Goal: Task Accomplishment & Management: Manage account settings

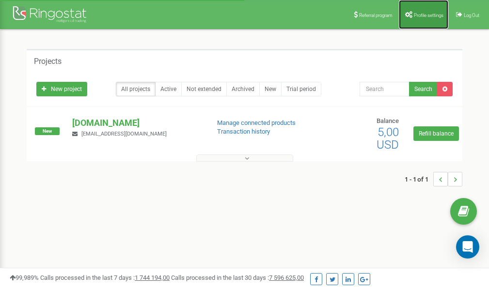
click at [417, 16] on span "Profile settings" at bounding box center [429, 15] width 30 height 5
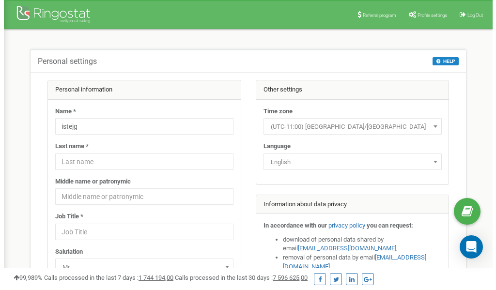
scroll to position [48, 0]
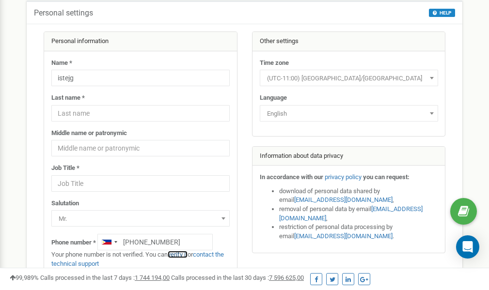
click at [183, 255] on link "verify it" at bounding box center [178, 254] width 20 height 7
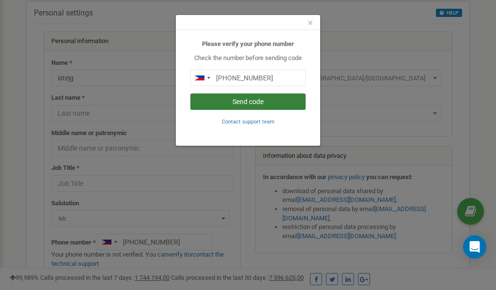
click at [237, 102] on button "Send code" at bounding box center [247, 102] width 115 height 16
